Goal: Task Accomplishment & Management: Complete application form

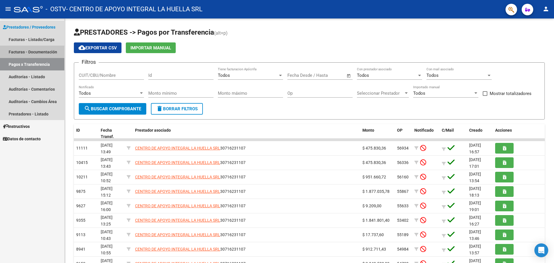
click at [38, 50] on link "Facturas - Documentación" at bounding box center [32, 52] width 64 height 12
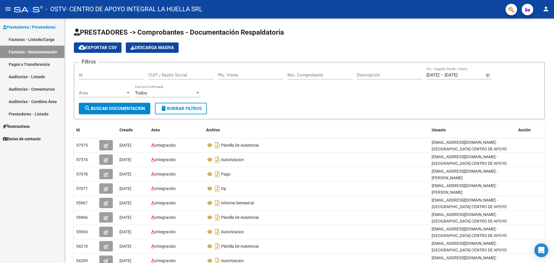
click at [35, 39] on link "Facturas - Listado/Carga" at bounding box center [32, 39] width 64 height 12
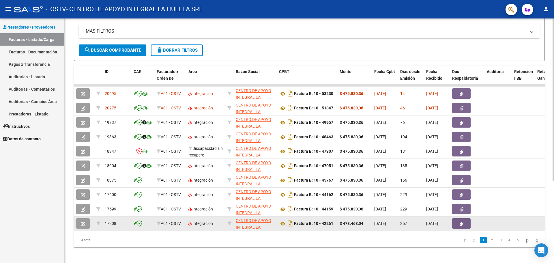
click at [84, 224] on icon "button" at bounding box center [83, 224] width 4 height 4
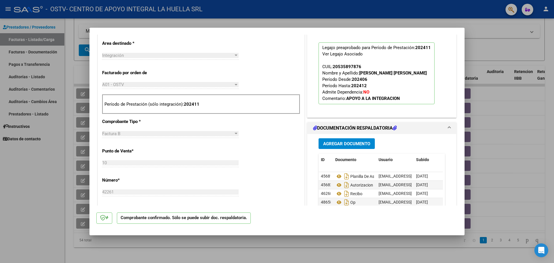
scroll to position [231, 0]
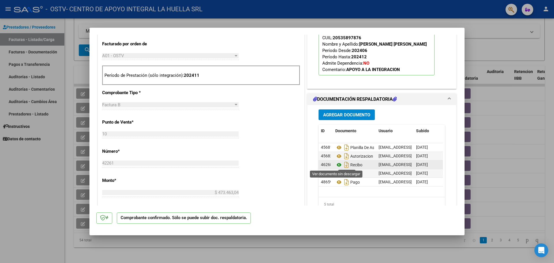
click at [335, 165] on icon at bounding box center [339, 164] width 8 height 7
click at [491, 114] on div at bounding box center [277, 131] width 554 height 263
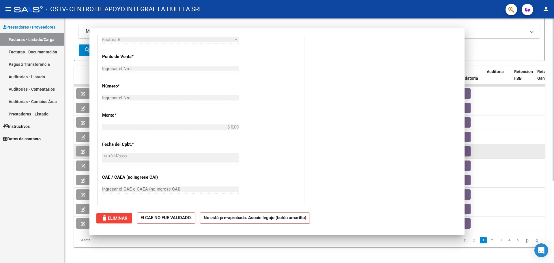
scroll to position [0, 0]
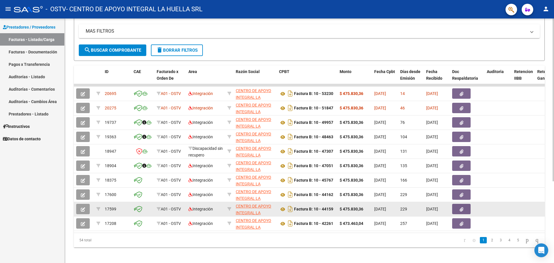
click at [79, 209] on button "button" at bounding box center [83, 209] width 14 height 10
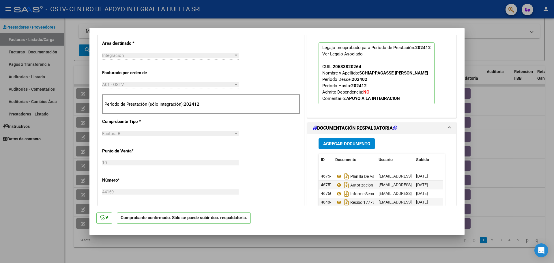
scroll to position [260, 0]
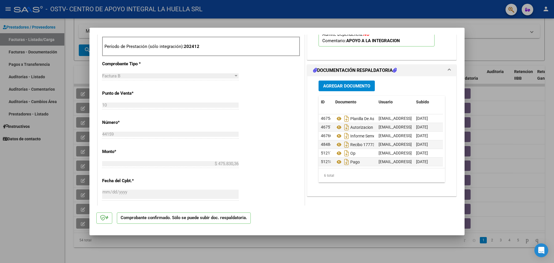
click at [51, 176] on div at bounding box center [277, 131] width 554 height 263
type input "$ 0,00"
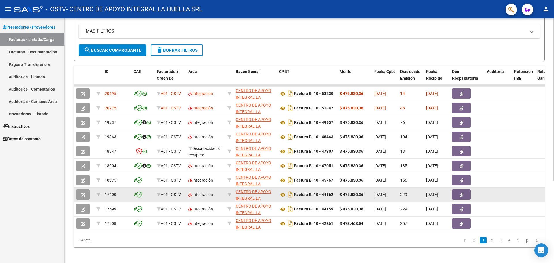
click at [83, 196] on icon "button" at bounding box center [83, 195] width 4 height 4
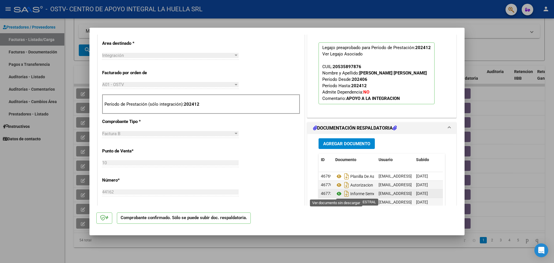
scroll to position [4, 0]
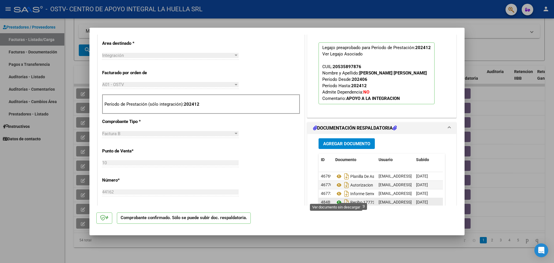
click at [335, 199] on icon at bounding box center [339, 202] width 8 height 7
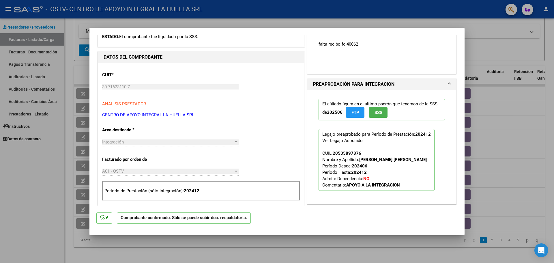
scroll to position [87, 0]
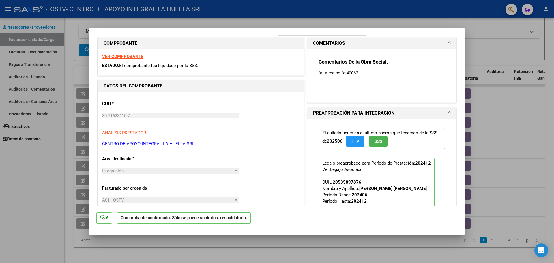
click at [491, 49] on div at bounding box center [277, 131] width 554 height 263
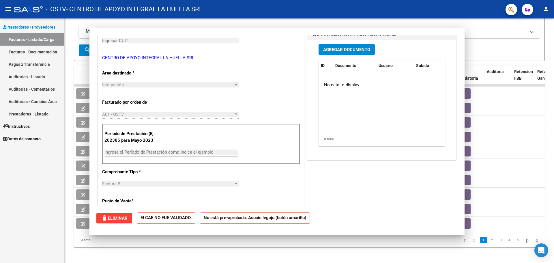
scroll to position [0, 0]
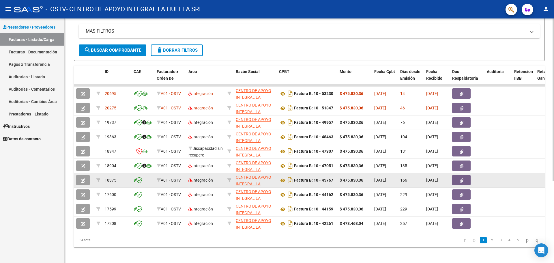
click at [85, 181] on button "button" at bounding box center [83, 180] width 14 height 10
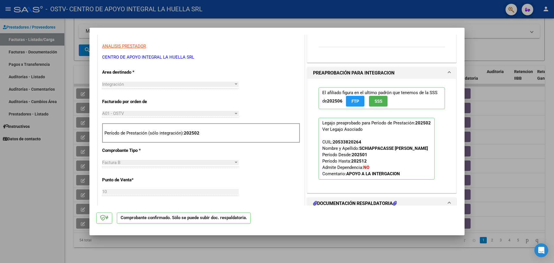
scroll to position [260, 0]
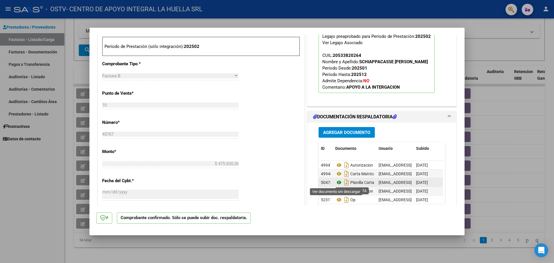
click at [339, 184] on icon at bounding box center [339, 182] width 8 height 7
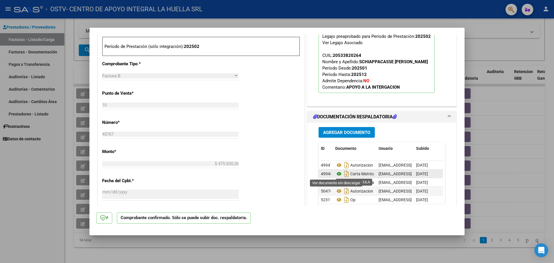
click at [337, 174] on icon at bounding box center [339, 173] width 8 height 7
click at [491, 62] on div at bounding box center [277, 131] width 554 height 263
type input "$ 0,00"
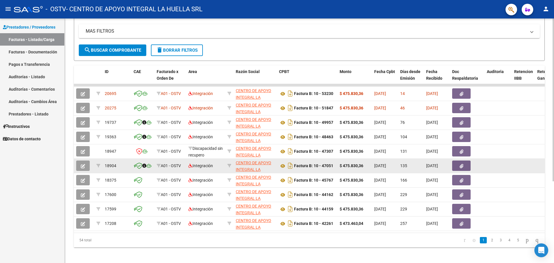
click at [77, 166] on button "button" at bounding box center [83, 166] width 14 height 10
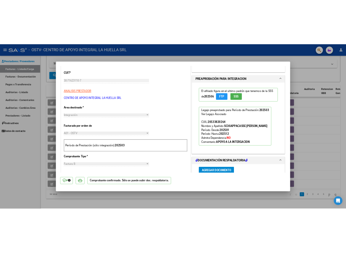
scroll to position [58, 0]
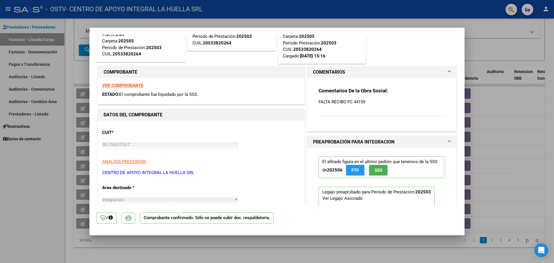
drag, startPoint x: 352, startPoint y: 102, endPoint x: 364, endPoint y: 102, distance: 12.1
click at [364, 102] on p "FALTA RECIBO FC 44159" at bounding box center [382, 102] width 126 height 6
copy p "44159"
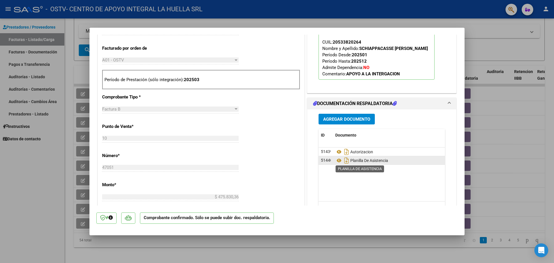
scroll to position [284, 0]
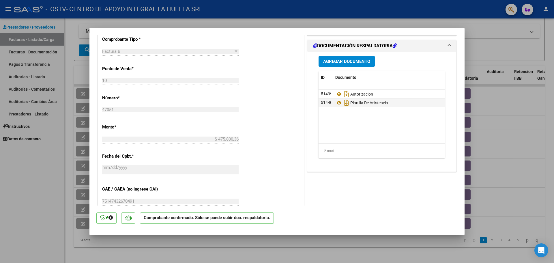
click at [44, 201] on div at bounding box center [277, 131] width 554 height 263
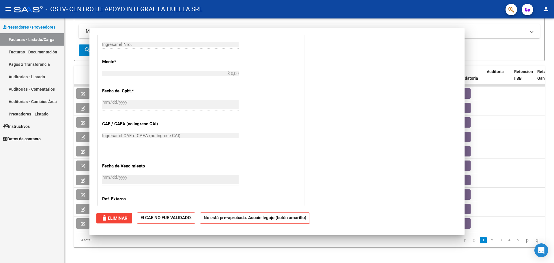
scroll to position [0, 0]
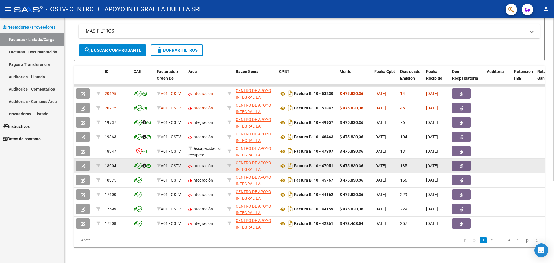
click at [83, 167] on icon "button" at bounding box center [83, 166] width 4 height 4
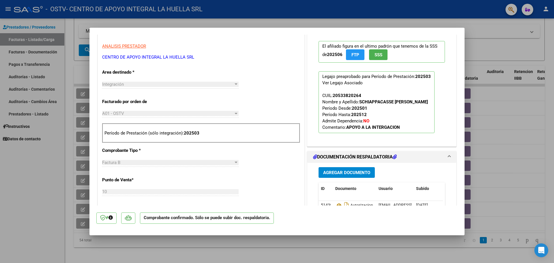
scroll to position [202, 0]
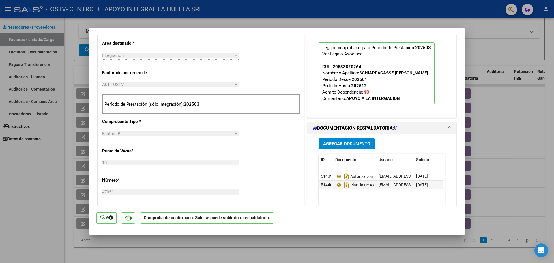
click at [59, 185] on div at bounding box center [277, 131] width 554 height 263
type input "$ 0,00"
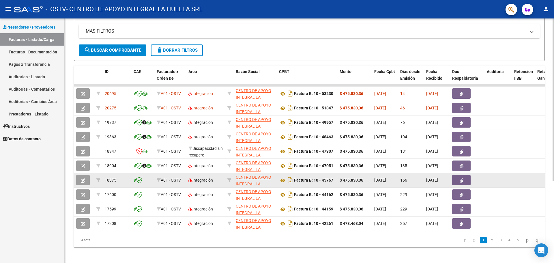
click at [80, 179] on button "button" at bounding box center [83, 180] width 14 height 10
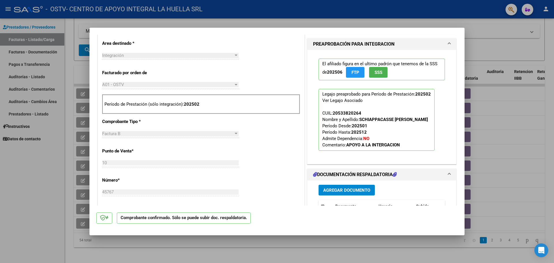
scroll to position [289, 0]
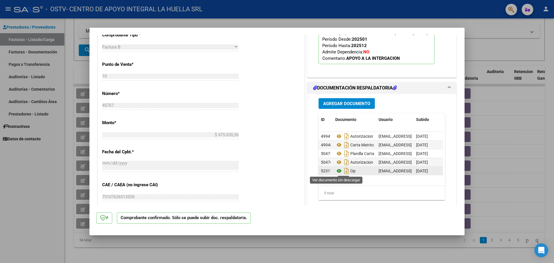
click at [337, 171] on icon at bounding box center [339, 170] width 8 height 7
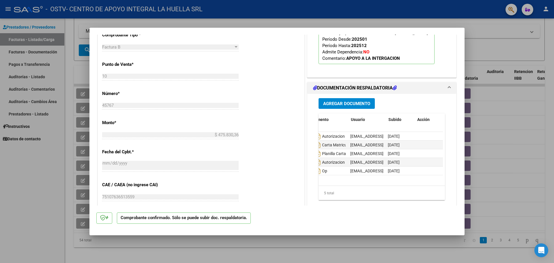
scroll to position [0, 0]
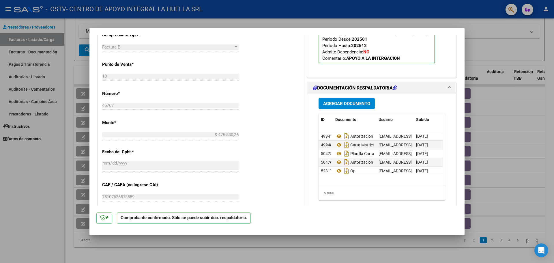
click at [28, 202] on div at bounding box center [277, 131] width 554 height 263
type input "$ 0,00"
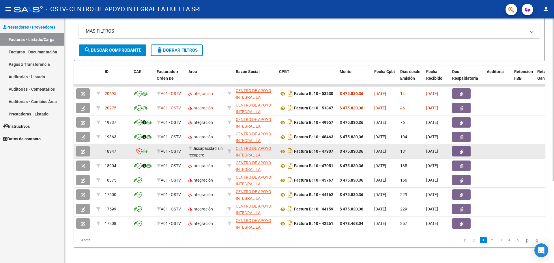
click at [81, 151] on icon "button" at bounding box center [83, 152] width 4 height 4
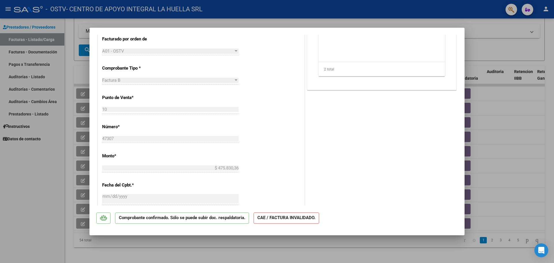
scroll to position [10, 0]
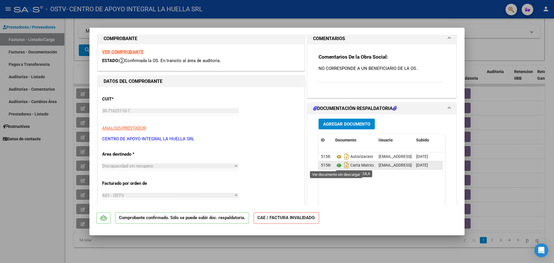
click at [335, 167] on icon at bounding box center [339, 165] width 8 height 7
click at [462, 20] on div at bounding box center [277, 131] width 554 height 263
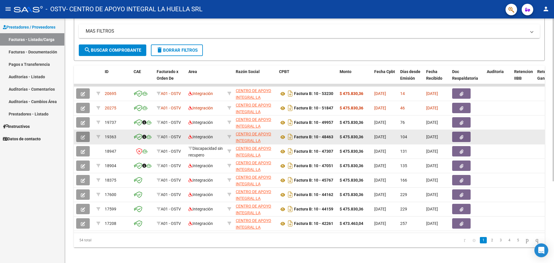
click at [82, 137] on icon "button" at bounding box center [83, 137] width 4 height 4
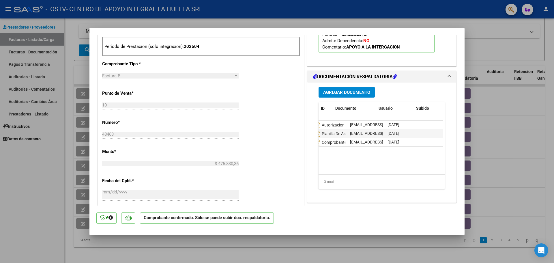
scroll to position [0, 0]
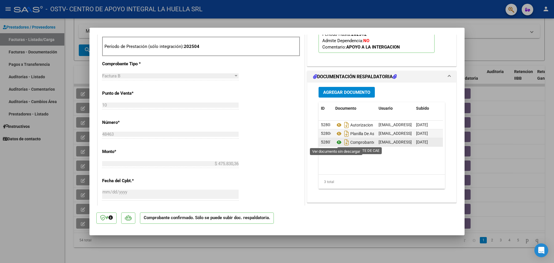
click at [335, 143] on icon at bounding box center [339, 142] width 8 height 7
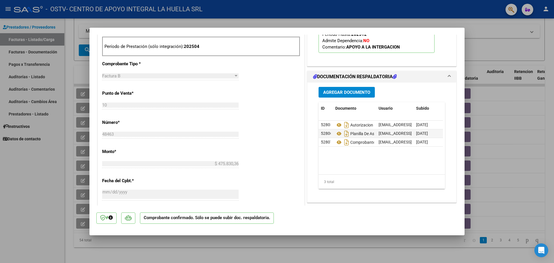
click at [53, 200] on div at bounding box center [277, 131] width 554 height 263
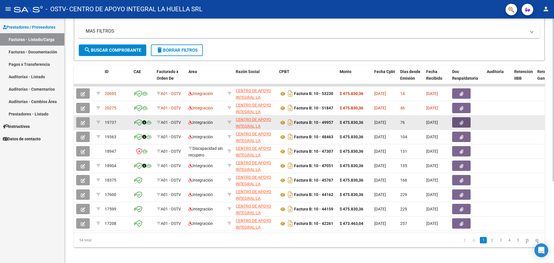
click at [464, 123] on button "button" at bounding box center [461, 122] width 18 height 10
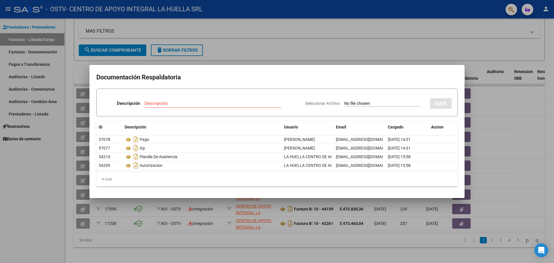
click at [62, 189] on div at bounding box center [277, 131] width 554 height 263
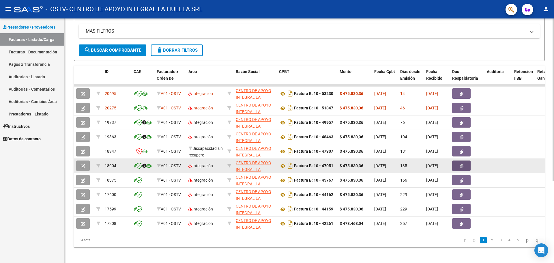
click at [466, 165] on button "button" at bounding box center [461, 166] width 18 height 10
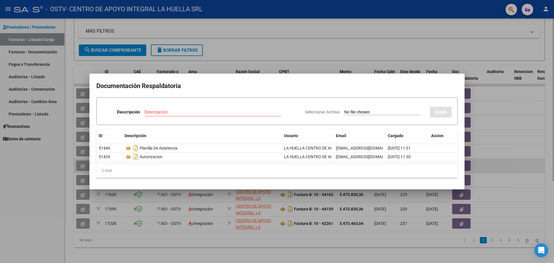
click at [466, 165] on div at bounding box center [277, 131] width 554 height 263
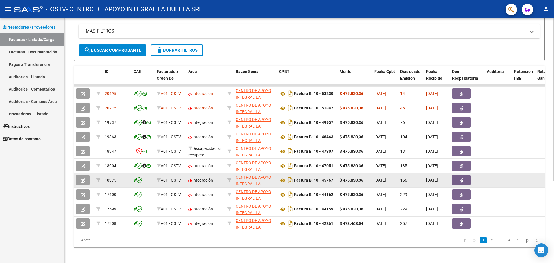
click at [467, 179] on button "button" at bounding box center [461, 180] width 18 height 10
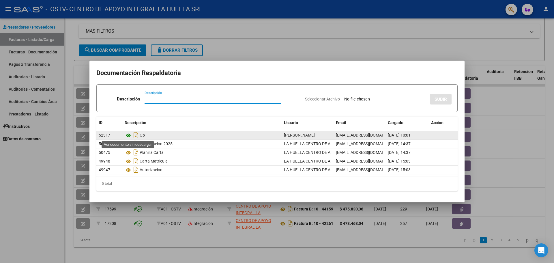
click at [129, 136] on icon at bounding box center [129, 135] width 8 height 7
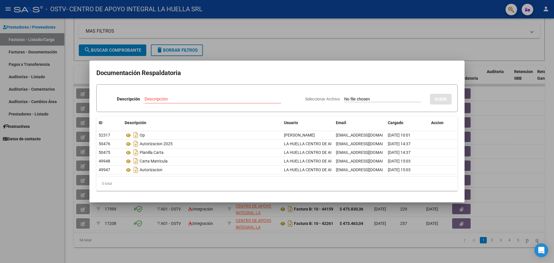
click at [485, 201] on div at bounding box center [277, 131] width 554 height 263
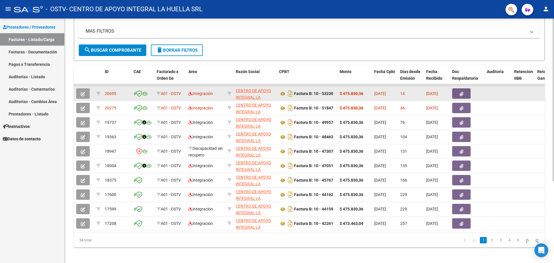
click at [460, 91] on button "button" at bounding box center [461, 93] width 18 height 10
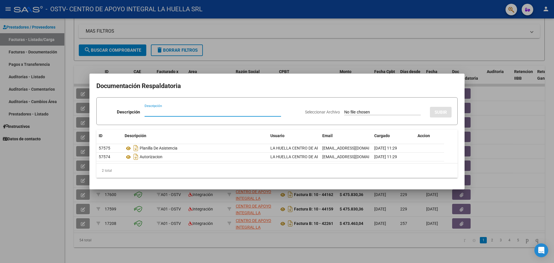
click at [484, 136] on div at bounding box center [277, 131] width 554 height 263
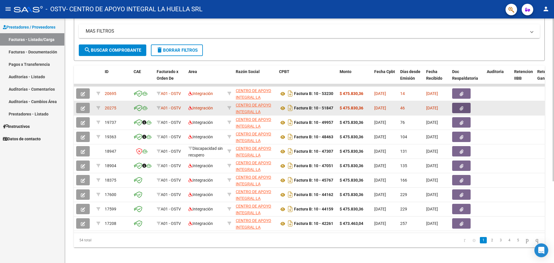
click at [463, 108] on icon "button" at bounding box center [462, 108] width 4 height 4
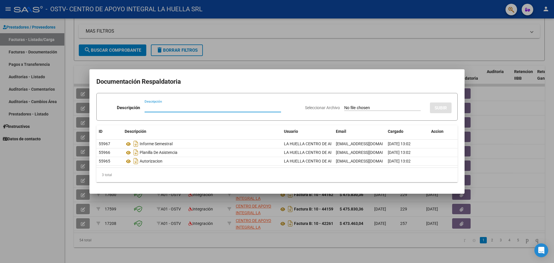
click at [483, 111] on div at bounding box center [277, 131] width 554 height 263
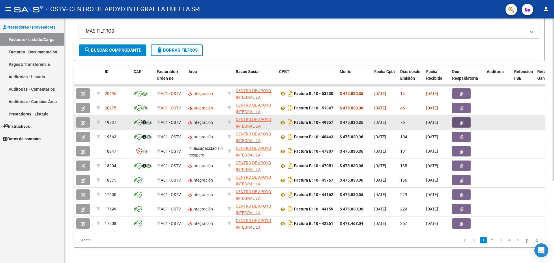
click at [462, 124] on icon "button" at bounding box center [462, 123] width 4 height 4
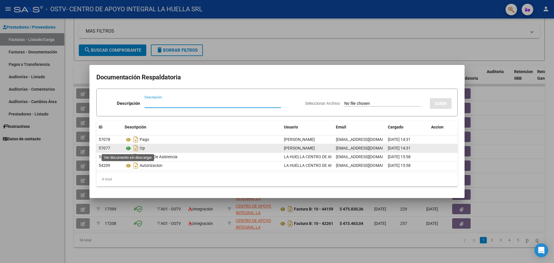
click at [129, 149] on icon at bounding box center [129, 148] width 8 height 7
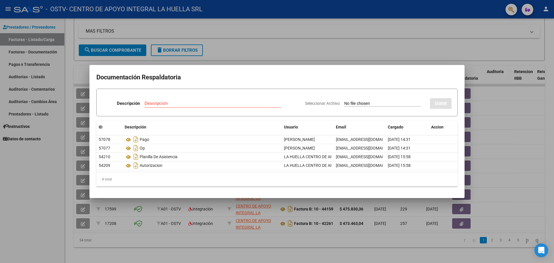
click at [473, 136] on div at bounding box center [277, 131] width 554 height 263
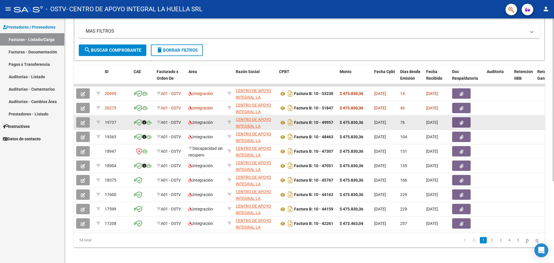
click at [458, 124] on button "button" at bounding box center [461, 122] width 18 height 10
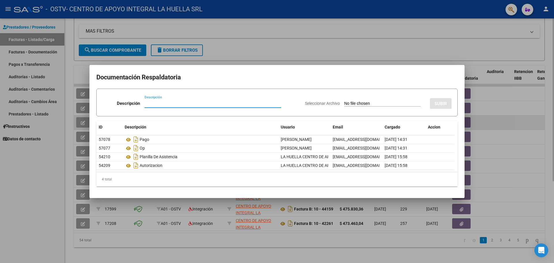
click at [473, 125] on div at bounding box center [277, 131] width 554 height 263
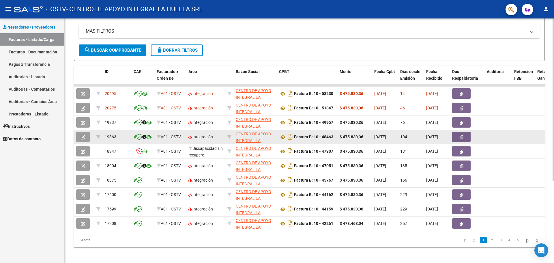
click at [465, 136] on button "button" at bounding box center [461, 137] width 18 height 10
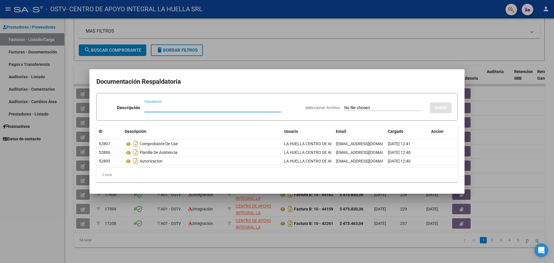
click at [515, 137] on div at bounding box center [277, 131] width 554 height 263
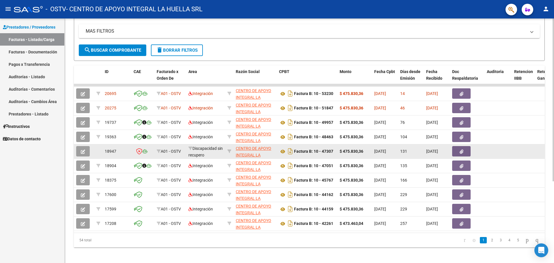
click at [463, 152] on icon "button" at bounding box center [462, 152] width 4 height 4
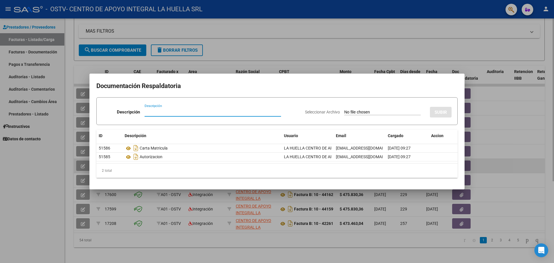
click at [478, 164] on div at bounding box center [277, 131] width 554 height 263
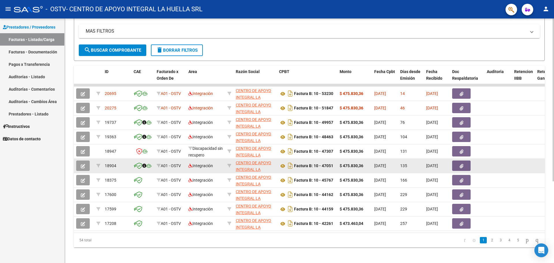
click at [465, 167] on button "button" at bounding box center [461, 166] width 18 height 10
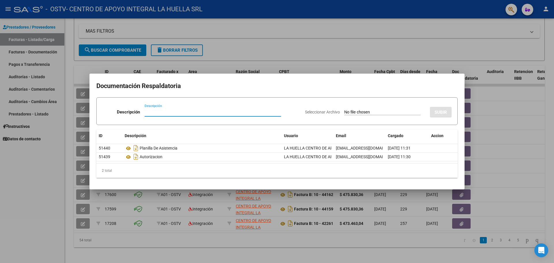
click at [474, 174] on div at bounding box center [277, 131] width 554 height 263
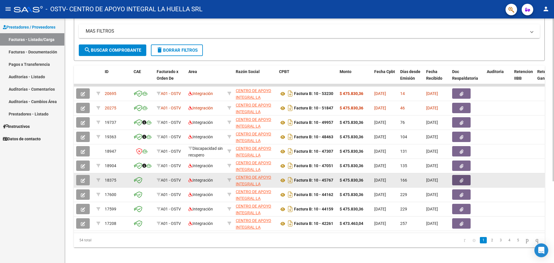
click at [466, 179] on button "button" at bounding box center [461, 180] width 18 height 10
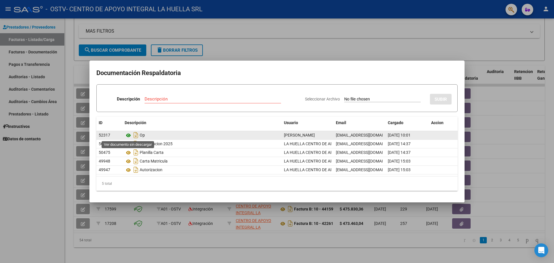
click at [128, 135] on icon at bounding box center [129, 135] width 8 height 7
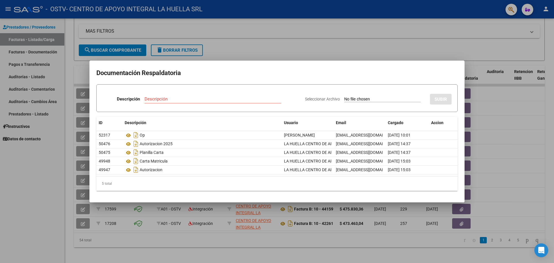
click at [519, 149] on div at bounding box center [277, 131] width 554 height 263
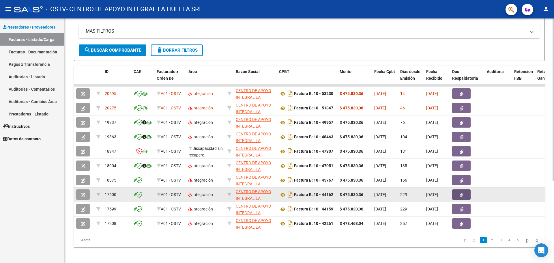
click at [458, 195] on button "button" at bounding box center [461, 194] width 18 height 10
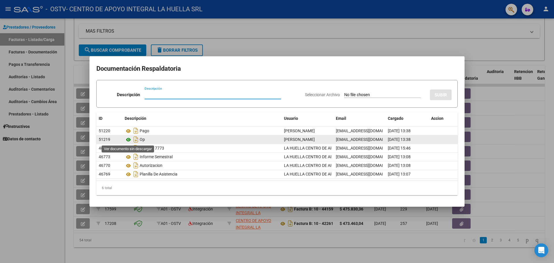
click at [129, 139] on icon at bounding box center [129, 139] width 8 height 7
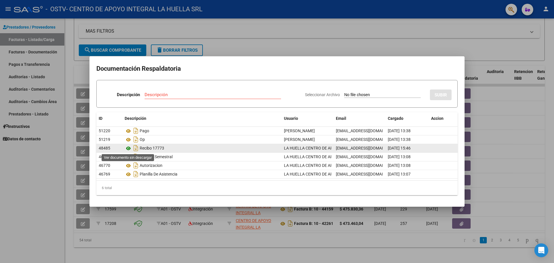
click at [130, 149] on icon at bounding box center [129, 148] width 8 height 7
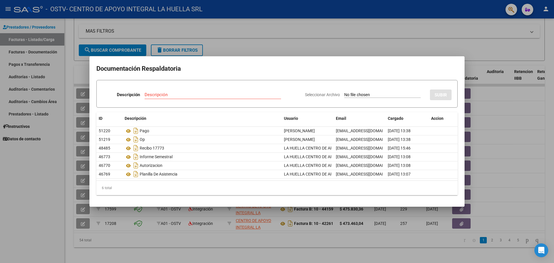
click at [488, 165] on div at bounding box center [277, 131] width 554 height 263
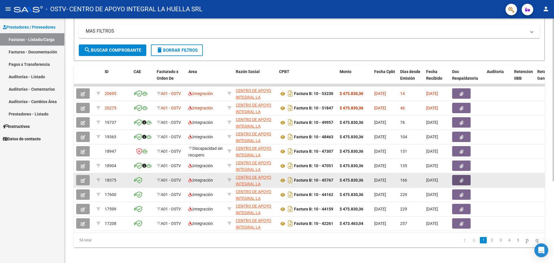
click at [456, 181] on button "button" at bounding box center [461, 180] width 18 height 10
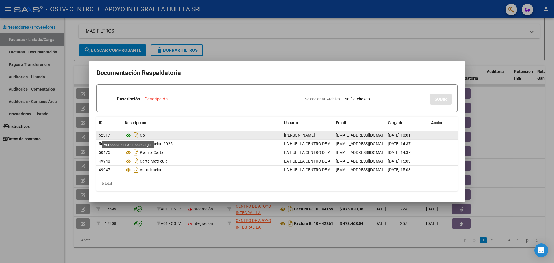
click at [127, 136] on icon at bounding box center [129, 135] width 8 height 7
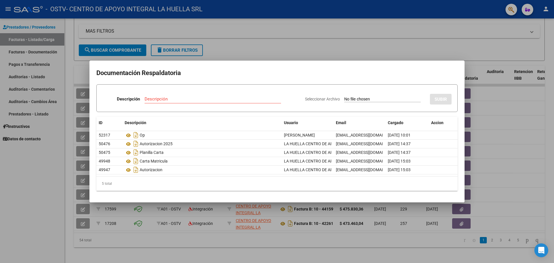
click at [474, 183] on div at bounding box center [277, 131] width 554 height 263
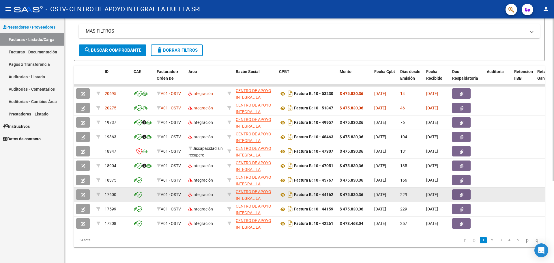
click at [462, 195] on icon "button" at bounding box center [462, 195] width 4 height 4
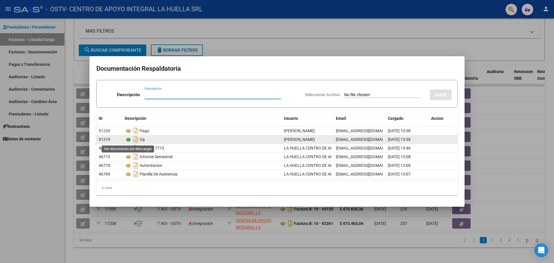
click at [129, 140] on icon at bounding box center [129, 139] width 8 height 7
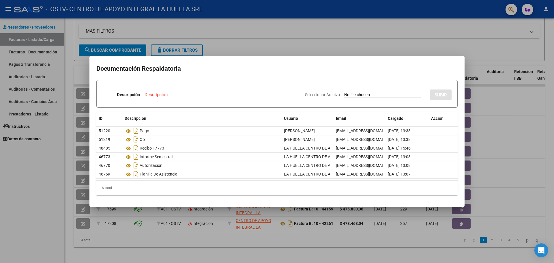
click at [459, 177] on mat-dialog-content "Documentación Respaldatoria Descripción Descripción Seleccionar Archivo SUBIR I…" at bounding box center [277, 131] width 375 height 137
click at [460, 217] on div at bounding box center [277, 131] width 554 height 263
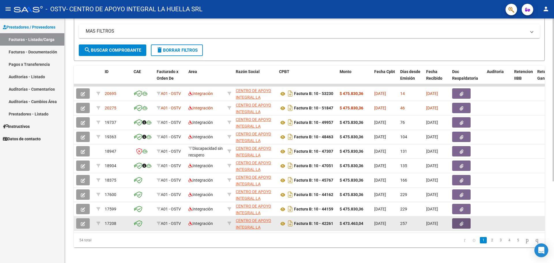
click at [464, 226] on button "button" at bounding box center [461, 223] width 18 height 10
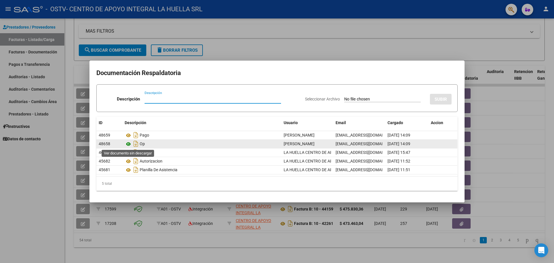
click at [128, 143] on icon at bounding box center [129, 144] width 8 height 7
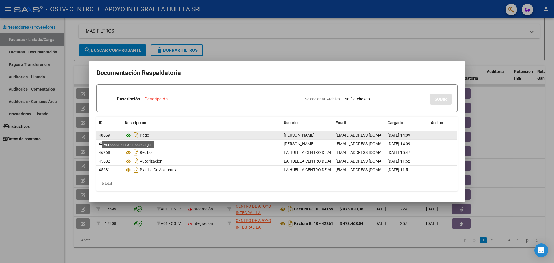
click at [127, 136] on icon at bounding box center [129, 135] width 8 height 7
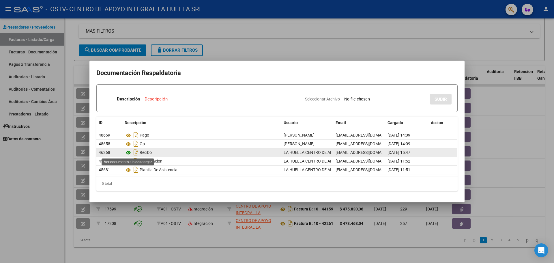
click at [130, 152] on icon at bounding box center [129, 152] width 8 height 7
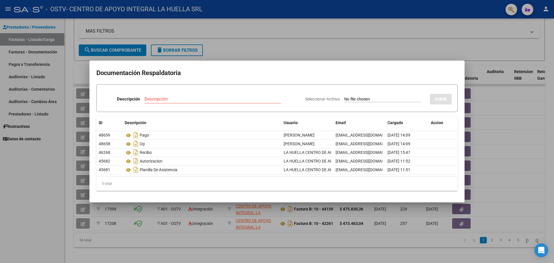
click at [466, 205] on div at bounding box center [277, 131] width 554 height 263
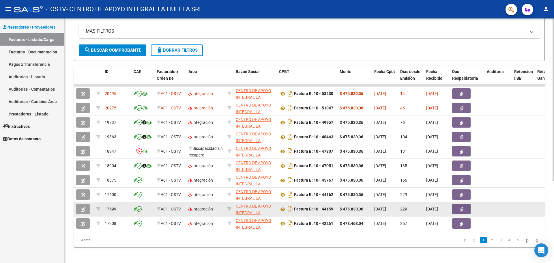
click at [464, 209] on button "button" at bounding box center [461, 209] width 18 height 10
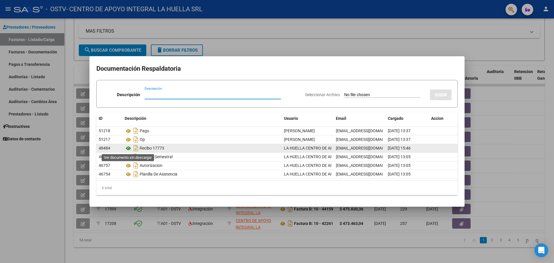
click at [129, 148] on icon at bounding box center [129, 148] width 8 height 7
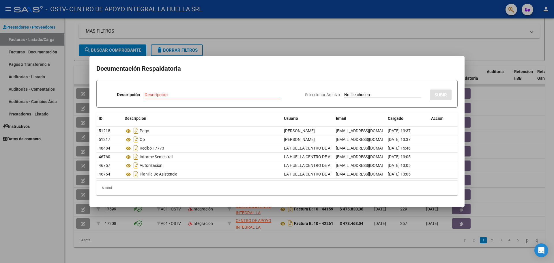
click at [483, 116] on div at bounding box center [277, 131] width 554 height 263
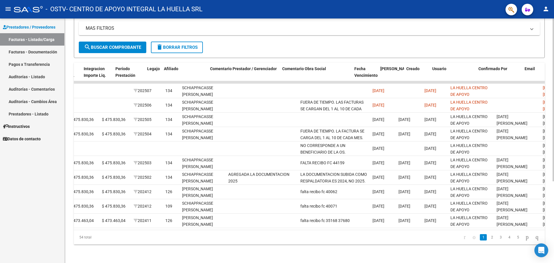
scroll to position [0, 746]
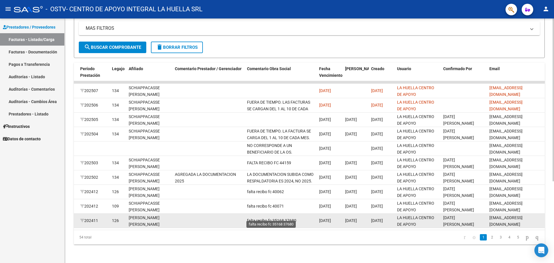
click at [283, 218] on span "falta recibo fc 35168 37680" at bounding box center [271, 220] width 49 height 5
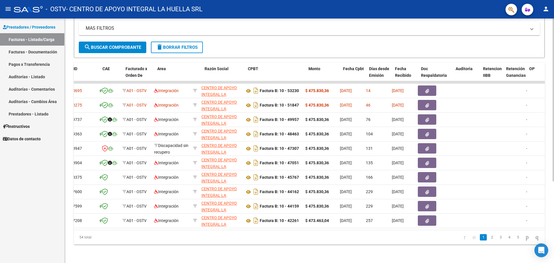
scroll to position [0, 0]
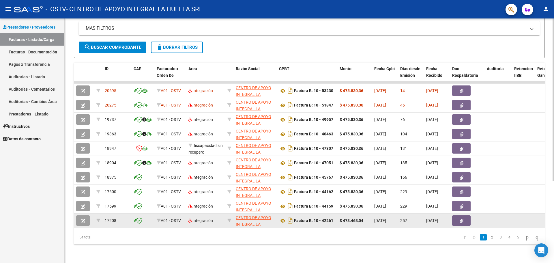
click at [82, 219] on icon "button" at bounding box center [83, 221] width 4 height 4
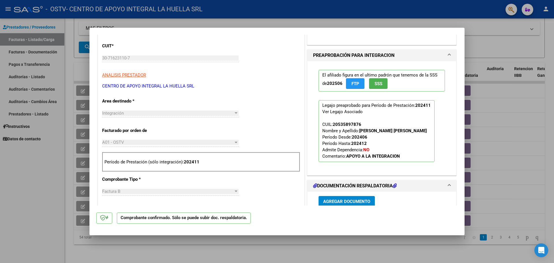
scroll to position [231, 0]
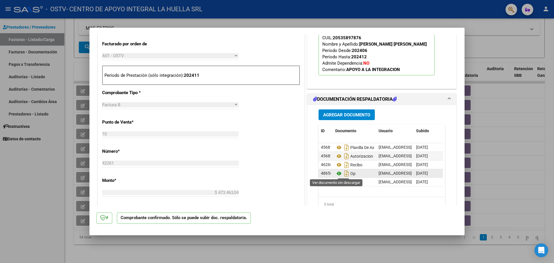
click at [337, 174] on icon at bounding box center [339, 173] width 8 height 7
click at [335, 165] on icon at bounding box center [339, 164] width 8 height 7
drag, startPoint x: 397, startPoint y: 245, endPoint x: 483, endPoint y: 250, distance: 86.8
click at [397, 245] on div at bounding box center [277, 131] width 554 height 263
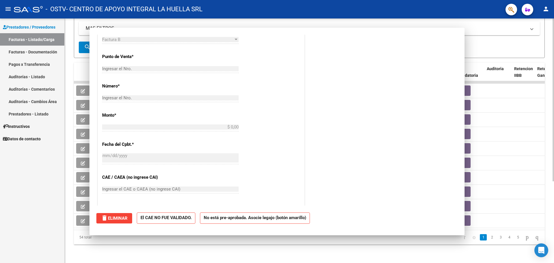
scroll to position [0, 0]
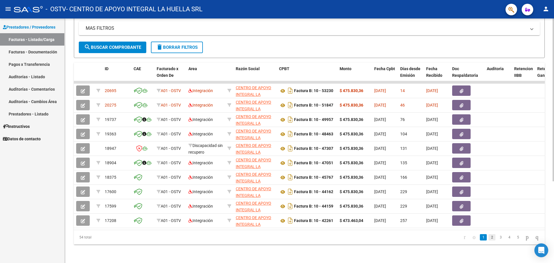
click at [489, 238] on link "2" at bounding box center [492, 237] width 7 height 6
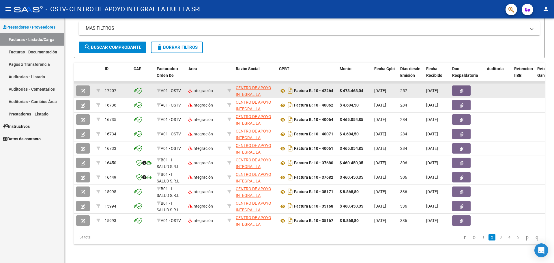
click at [83, 89] on icon "button" at bounding box center [83, 91] width 4 height 4
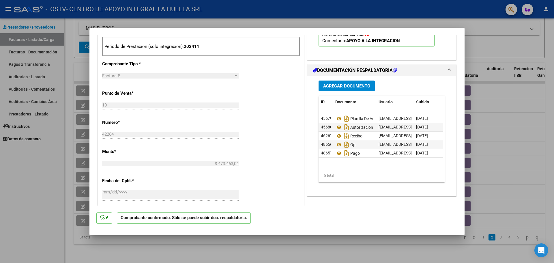
scroll to position [318, 0]
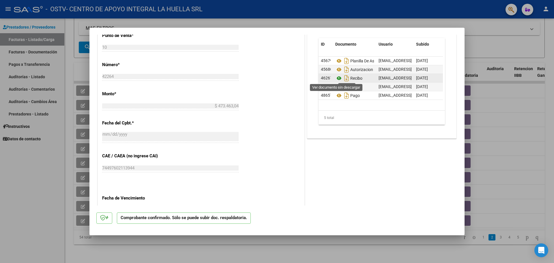
click at [336, 80] on icon at bounding box center [339, 78] width 8 height 7
click at [410, 14] on div at bounding box center [277, 131] width 554 height 263
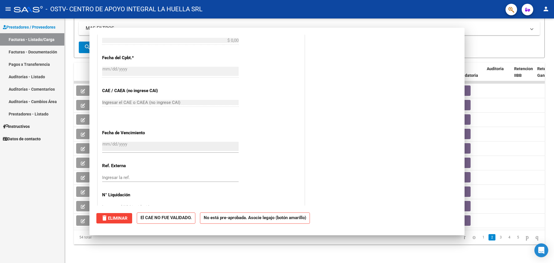
scroll to position [0, 0]
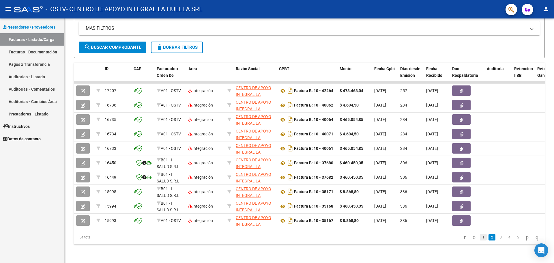
click at [480, 240] on link "1" at bounding box center [483, 237] width 7 height 6
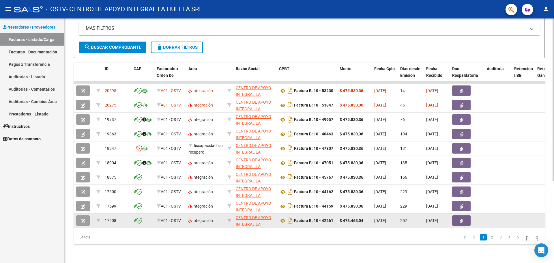
click at [88, 217] on button "button" at bounding box center [83, 220] width 14 height 10
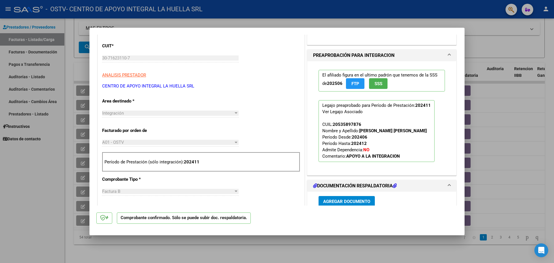
scroll to position [289, 0]
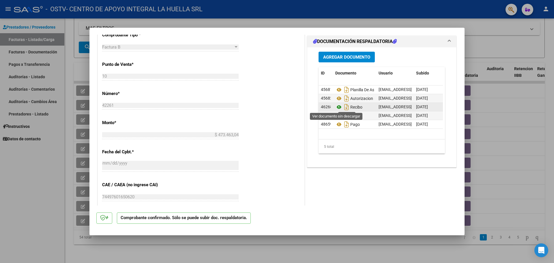
click at [336, 107] on icon at bounding box center [339, 107] width 8 height 7
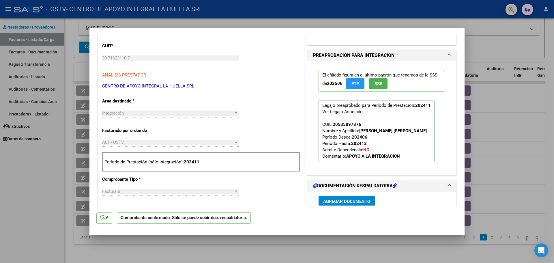
scroll to position [29, 0]
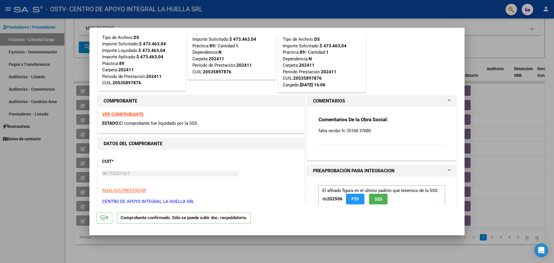
click at [38, 190] on div at bounding box center [277, 131] width 554 height 263
type input "$ 0,00"
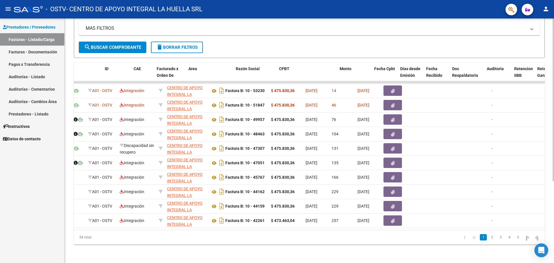
scroll to position [0, 0]
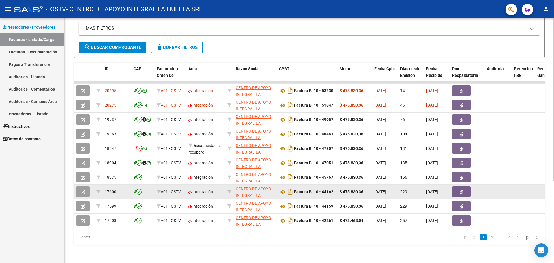
click at [85, 187] on button "button" at bounding box center [83, 192] width 14 height 10
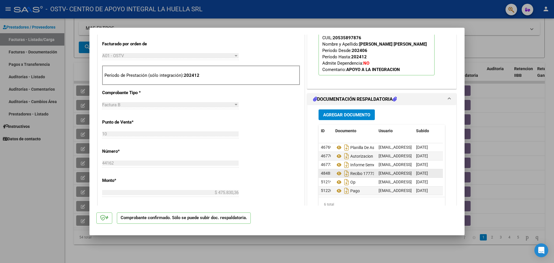
scroll to position [4, 0]
click at [338, 179] on icon at bounding box center [339, 182] width 8 height 7
click at [514, 156] on div at bounding box center [277, 131] width 554 height 263
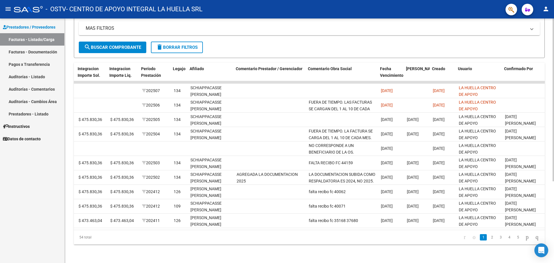
scroll to position [0, 700]
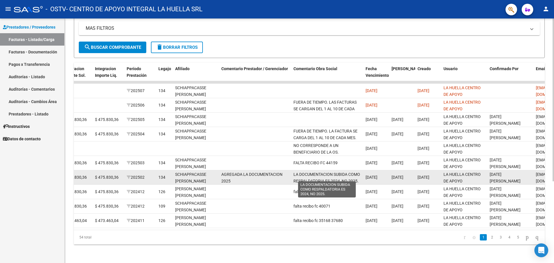
click at [328, 172] on span "LA DOCUMENTACION SUBIDA COMO RESPALDATORIA ES 2024, NO 2025." at bounding box center [327, 177] width 67 height 11
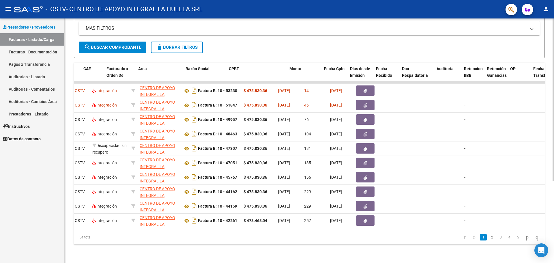
scroll to position [0, 26]
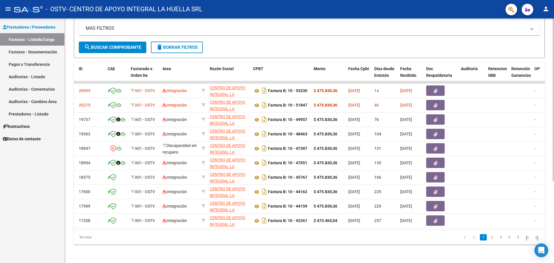
drag, startPoint x: 80, startPoint y: 228, endPoint x: 68, endPoint y: 227, distance: 12.1
click at [68, 227] on div "Video tutorial PRESTADORES -> Listado de CPBTs Emitidos por Prestadores / Prove…" at bounding box center [310, 81] width 490 height 363
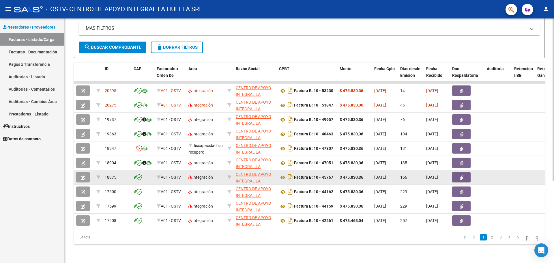
click at [84, 175] on span "button" at bounding box center [83, 177] width 4 height 5
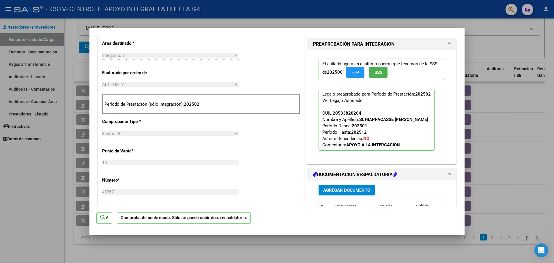
scroll to position [289, 0]
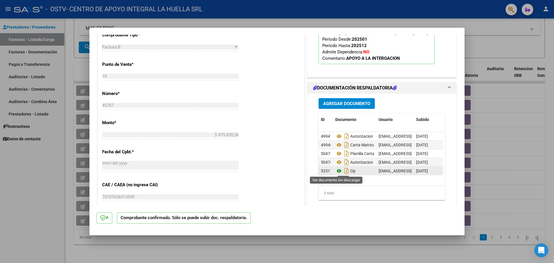
click at [335, 173] on icon at bounding box center [339, 170] width 8 height 7
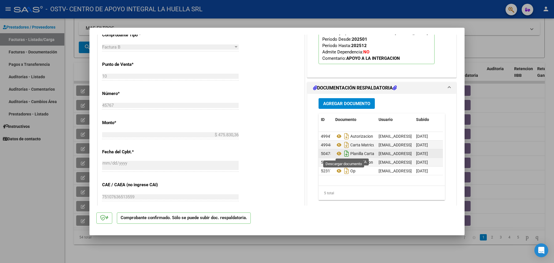
scroll to position [346, 0]
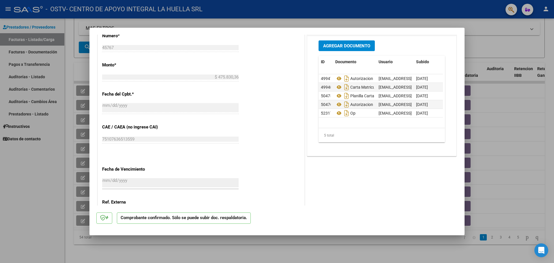
click at [496, 81] on div at bounding box center [277, 131] width 554 height 263
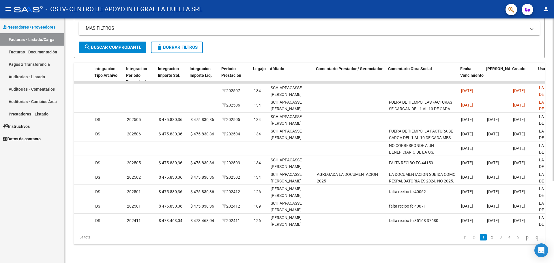
scroll to position [0, 607]
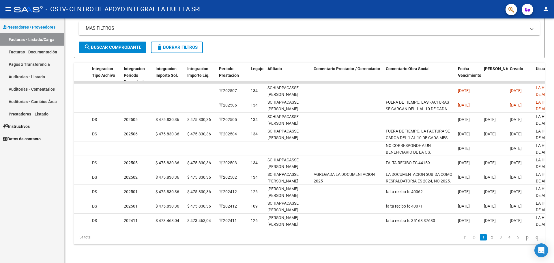
click at [497, 239] on li "3" at bounding box center [501, 237] width 9 height 10
click at [489, 238] on link "2" at bounding box center [492, 237] width 7 height 6
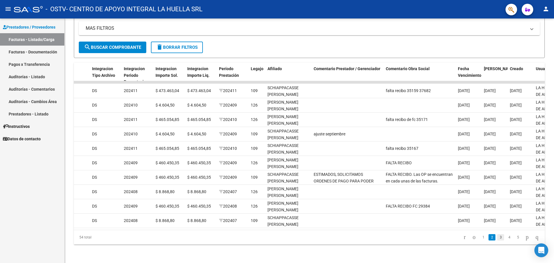
click at [497, 239] on link "3" at bounding box center [500, 237] width 7 height 6
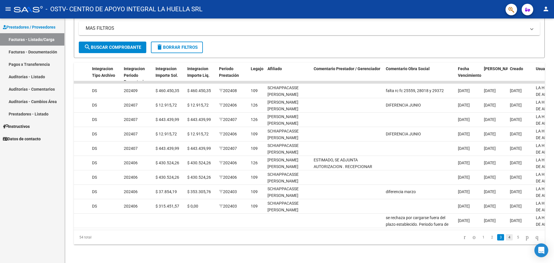
click at [506, 239] on link "4" at bounding box center [509, 237] width 7 height 6
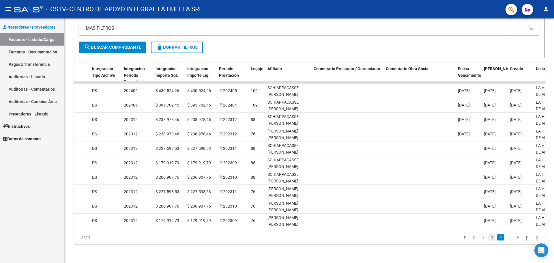
click at [489, 239] on link "3" at bounding box center [492, 237] width 7 height 6
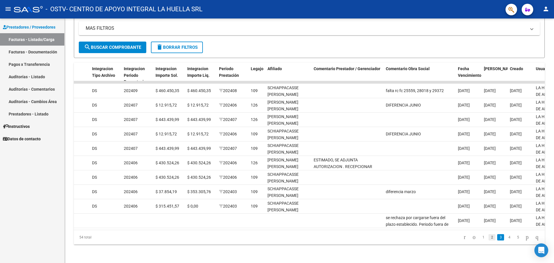
click at [489, 239] on link "2" at bounding box center [492, 237] width 7 height 6
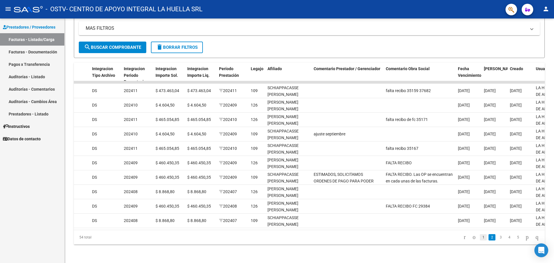
click at [480, 239] on link "1" at bounding box center [483, 237] width 7 height 6
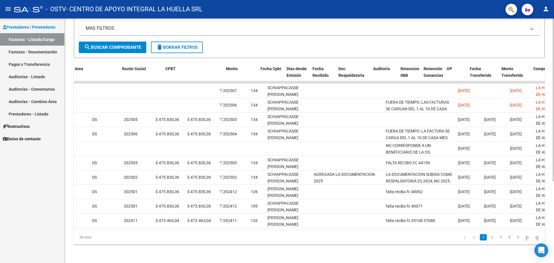
scroll to position [0, 0]
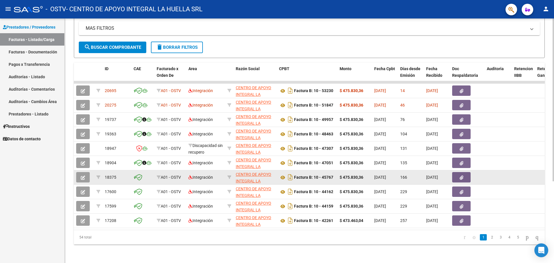
click at [86, 174] on button "button" at bounding box center [83, 177] width 14 height 10
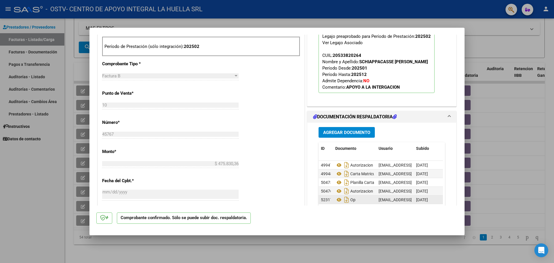
scroll to position [289, 0]
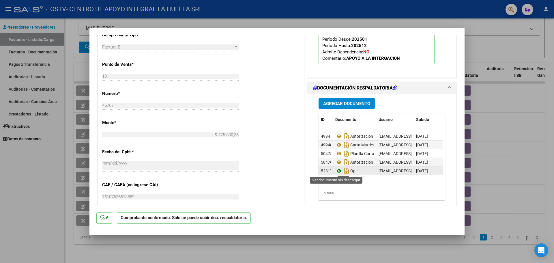
click at [337, 171] on icon at bounding box center [339, 170] width 8 height 7
click at [499, 164] on div at bounding box center [277, 131] width 554 height 263
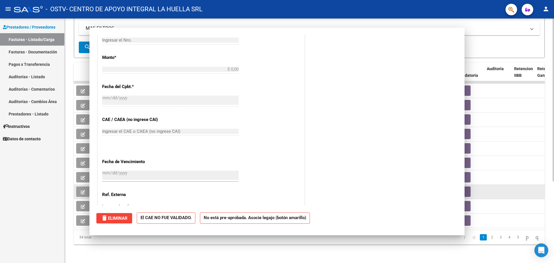
scroll to position [0, 0]
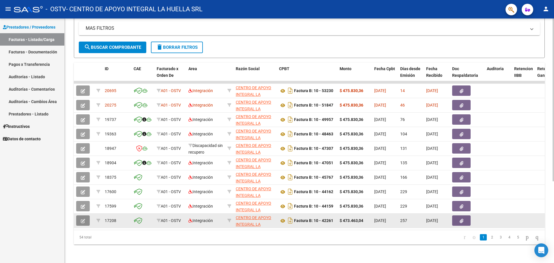
click at [82, 219] on button "button" at bounding box center [83, 220] width 14 height 10
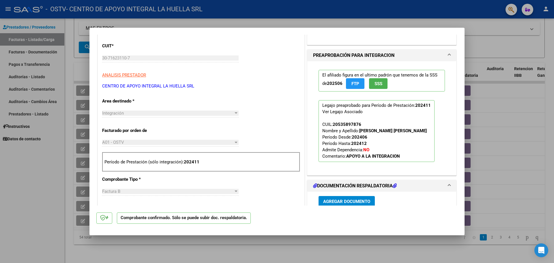
scroll to position [260, 0]
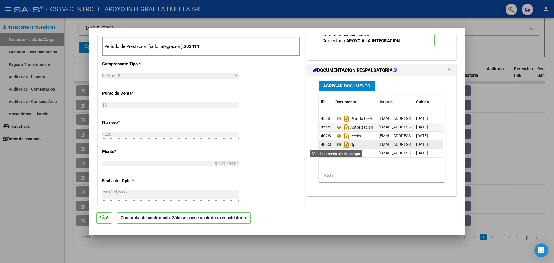
click at [337, 145] on icon at bounding box center [339, 144] width 8 height 7
click at [344, 254] on div at bounding box center [277, 131] width 554 height 263
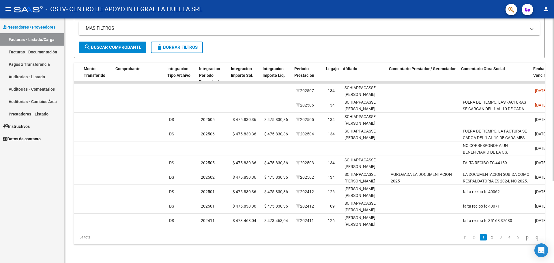
scroll to position [0, 532]
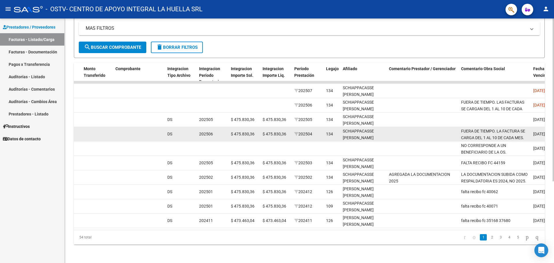
click at [446, 132] on datatable-body-cell at bounding box center [423, 134] width 72 height 14
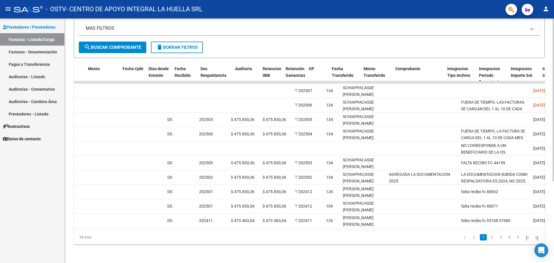
scroll to position [0, 0]
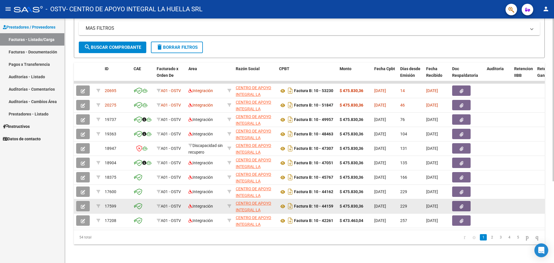
click at [86, 201] on button "button" at bounding box center [83, 206] width 14 height 10
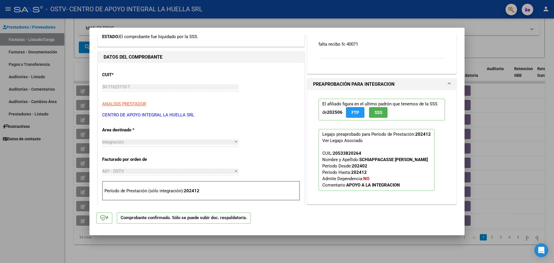
scroll to position [231, 0]
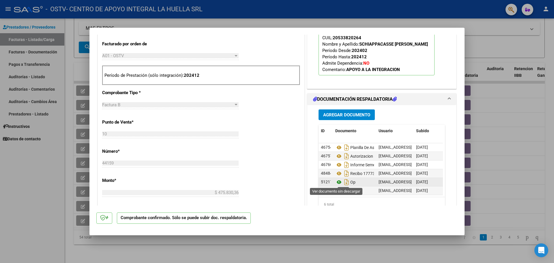
click at [337, 183] on icon at bounding box center [339, 182] width 8 height 7
